Goal: Task Accomplishment & Management: Use online tool/utility

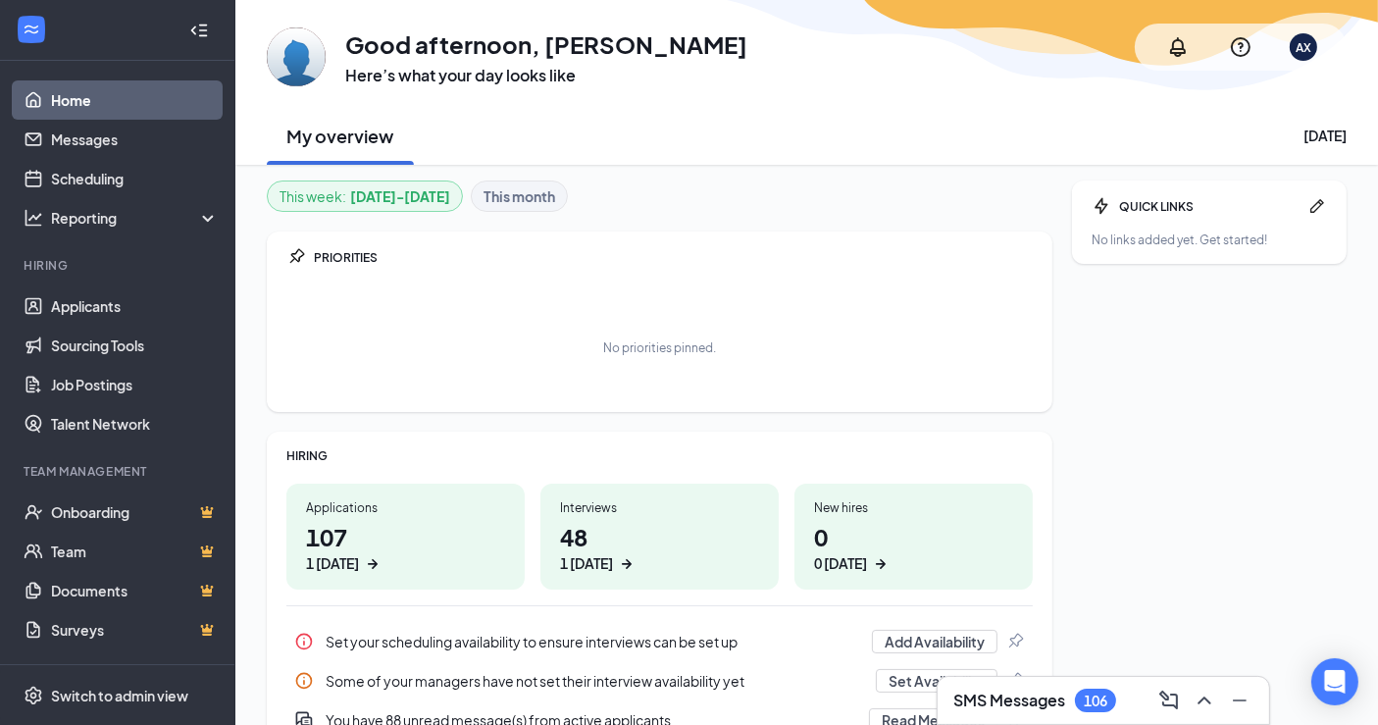
click at [634, 241] on div "PRIORITIES No priorities pinned." at bounding box center [660, 321] width 786 height 180
click at [96, 295] on link "Applicants" at bounding box center [135, 305] width 168 height 39
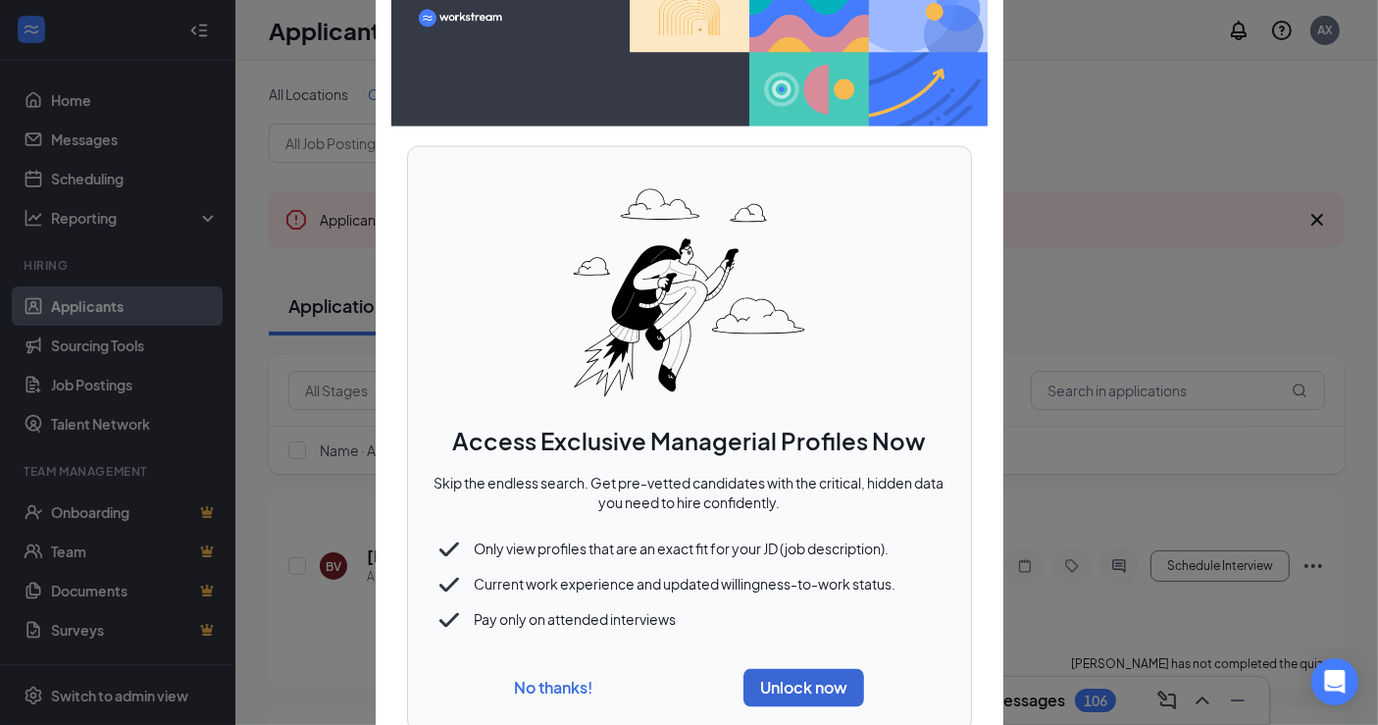
click at [551, 687] on button "No thanks!" at bounding box center [553, 688] width 78 height 21
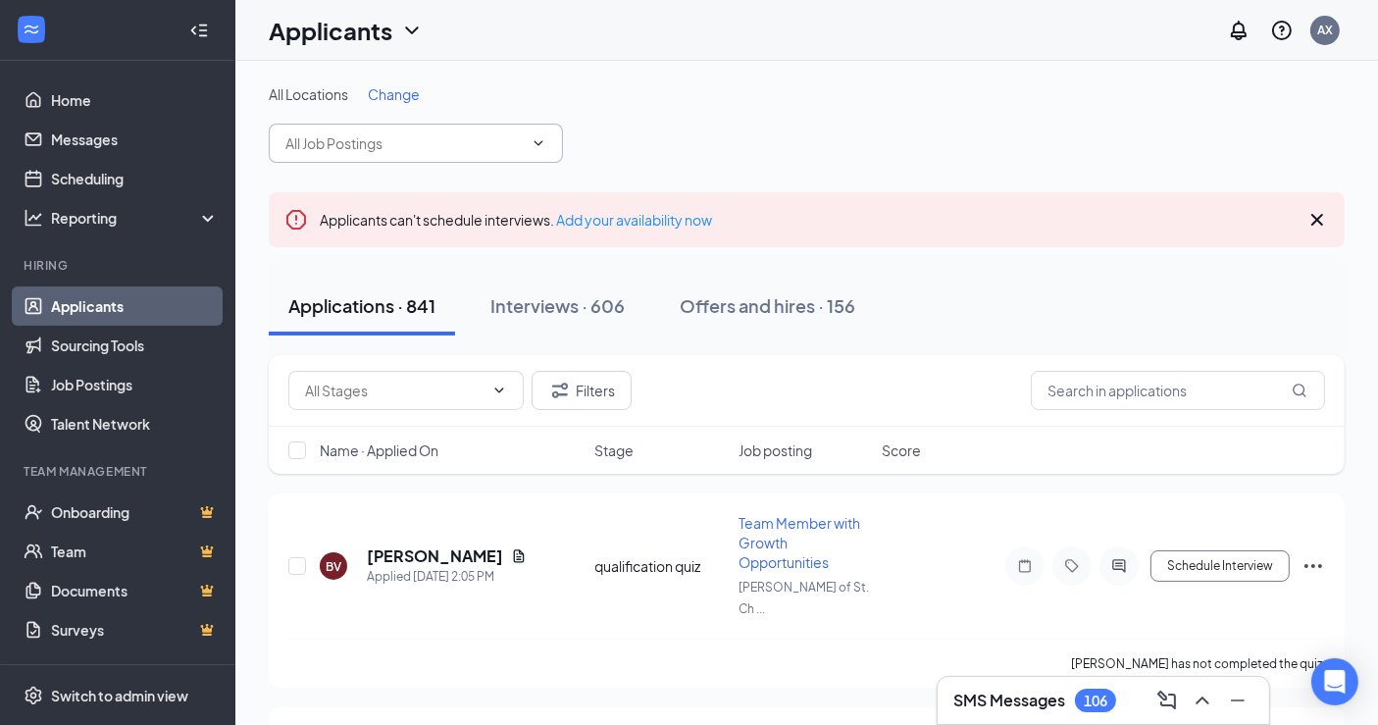
click at [454, 140] on input "text" at bounding box center [403, 143] width 237 height 22
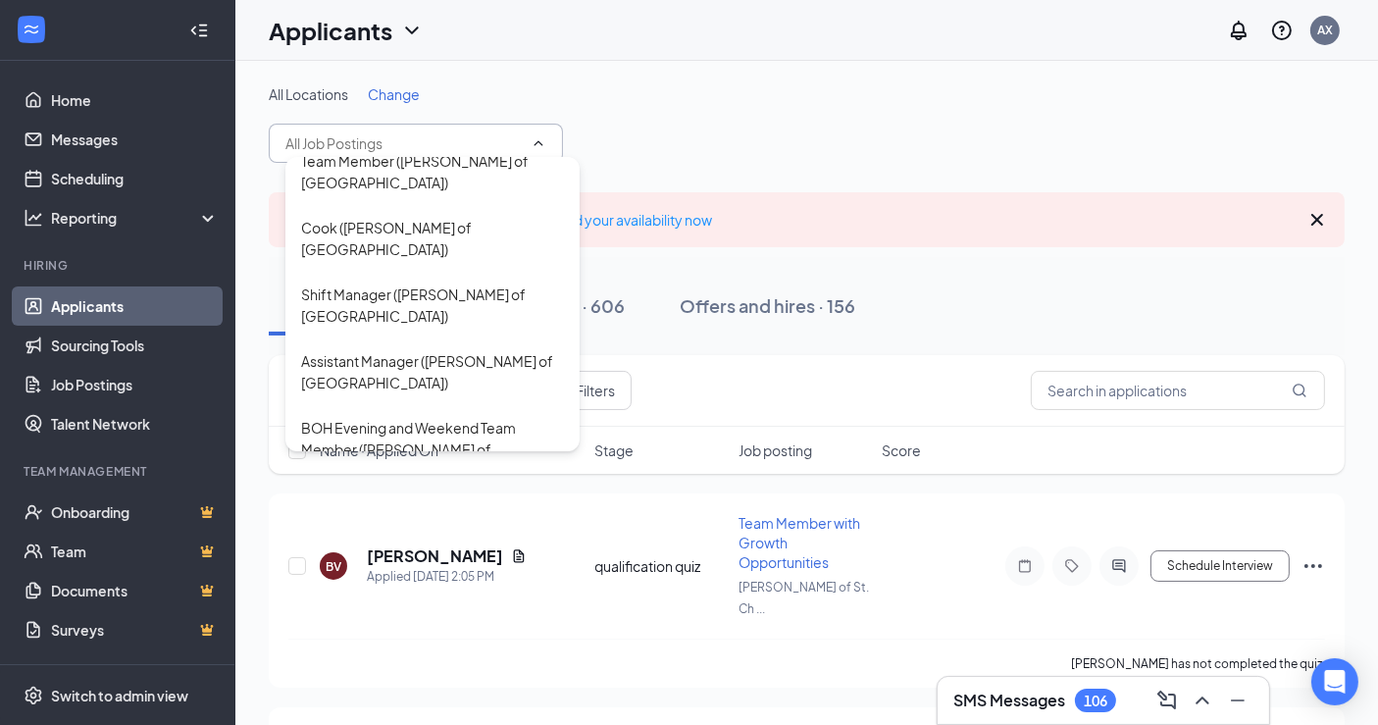
scroll to position [2725, 0]
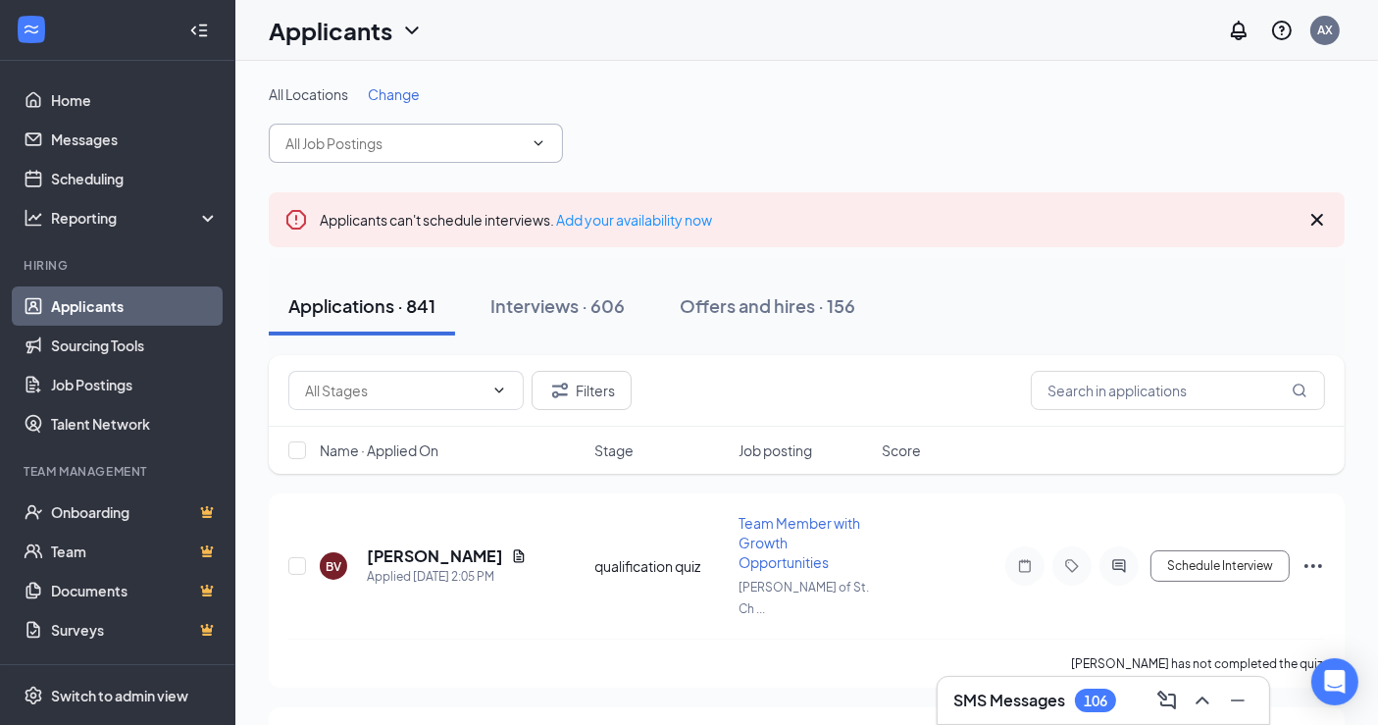
click at [468, 151] on input "text" at bounding box center [403, 143] width 237 height 22
type input "r"
type input "manager"
